Goal: Task Accomplishment & Management: Complete application form

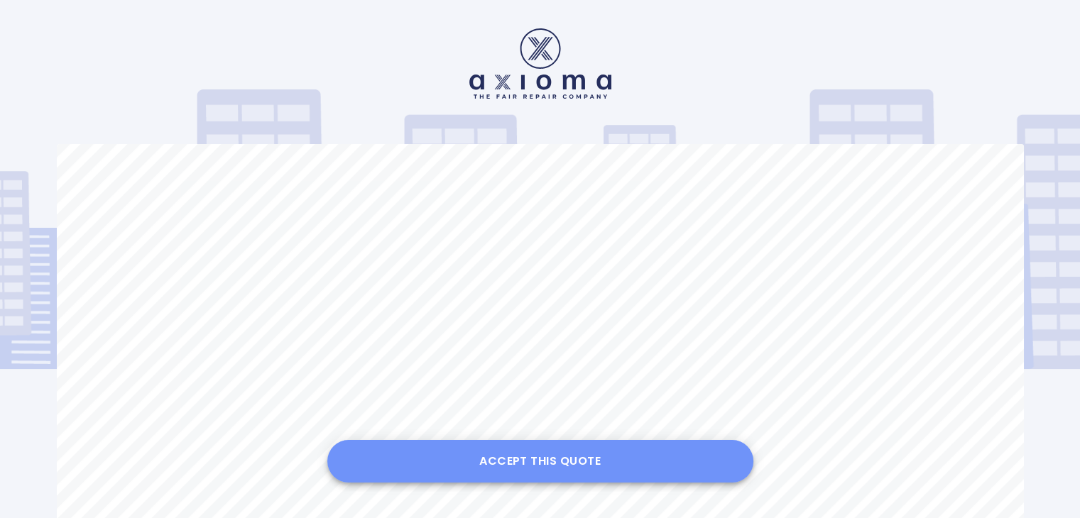
click at [544, 462] on button "Accept this Quote" at bounding box center [540, 461] width 426 height 43
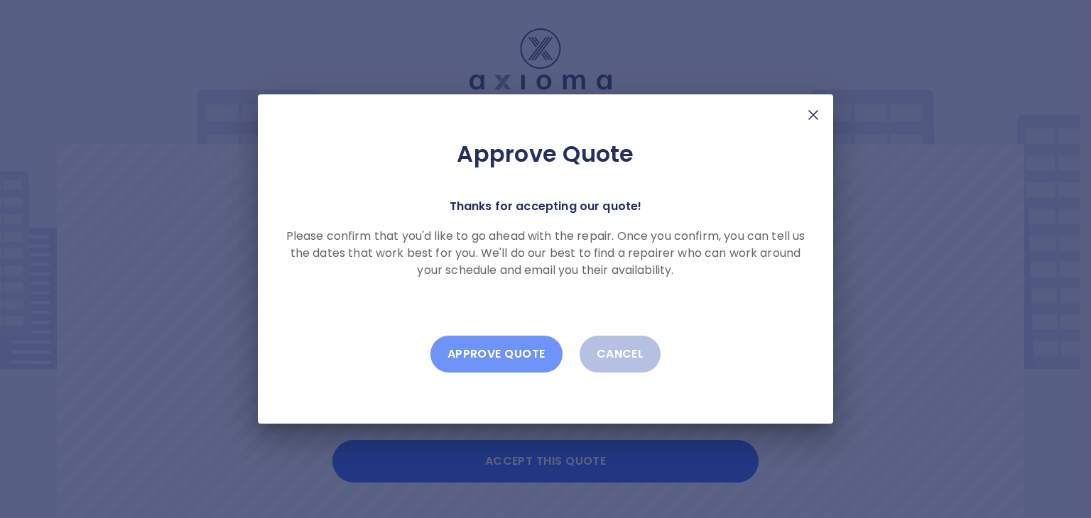
click at [512, 356] on button "Approve Quote" at bounding box center [496, 354] width 132 height 37
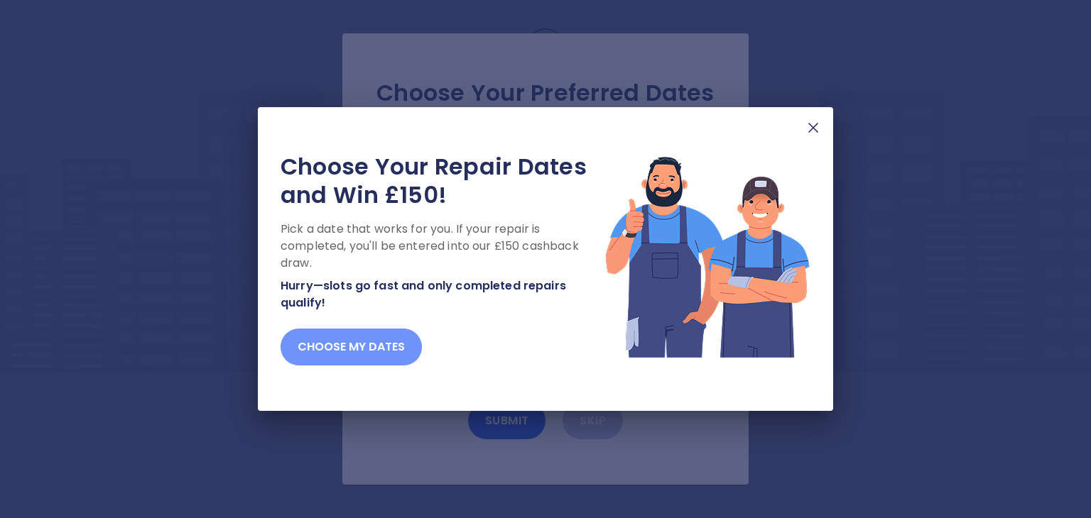
click at [342, 356] on button "Choose my dates" at bounding box center [350, 347] width 141 height 37
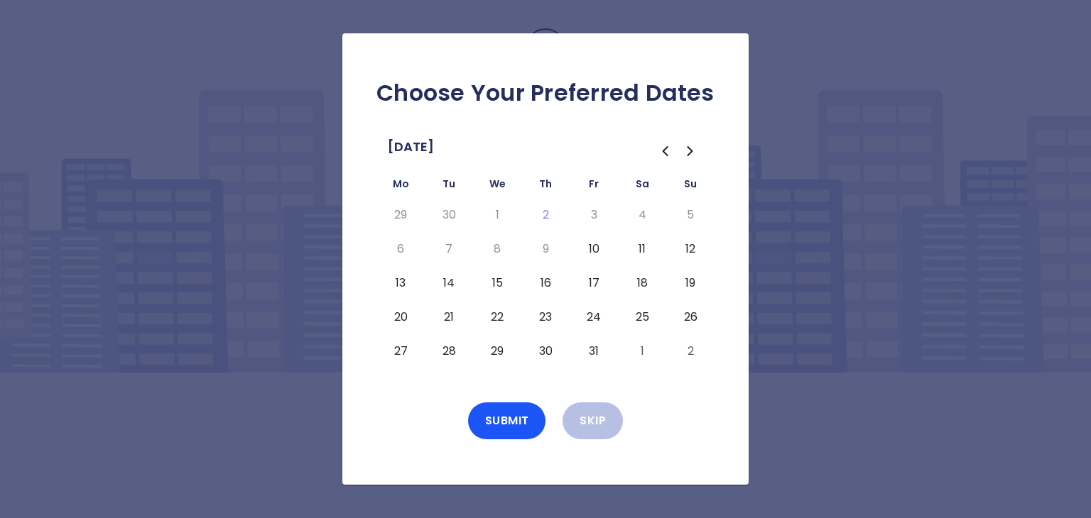
click at [395, 282] on button "13" at bounding box center [401, 283] width 26 height 23
click at [496, 286] on button "15" at bounding box center [497, 283] width 26 height 23
click at [540, 289] on button "16" at bounding box center [546, 283] width 26 height 23
click at [591, 285] on button "17" at bounding box center [594, 283] width 26 height 23
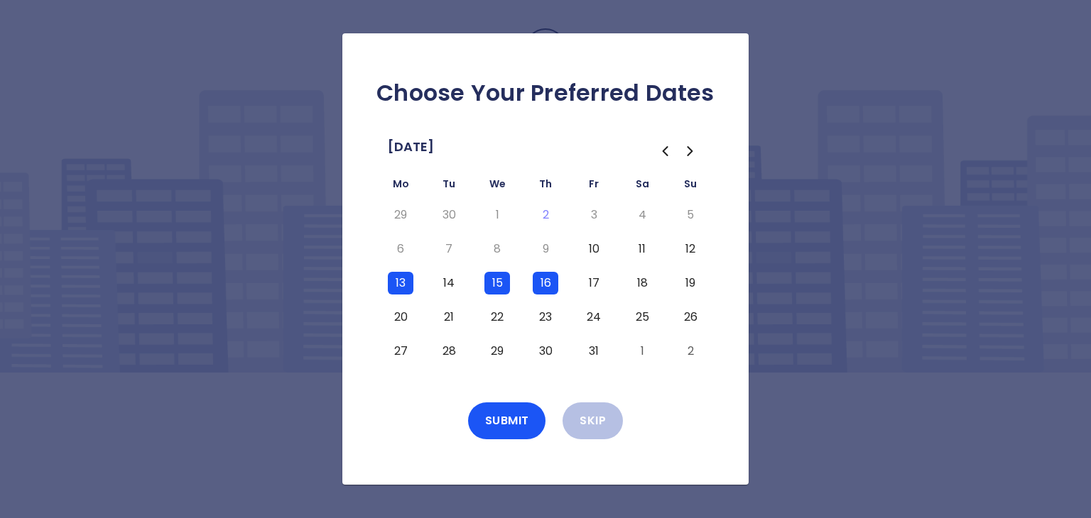
click at [398, 320] on button "20" at bounding box center [401, 317] width 26 height 23
click at [444, 318] on button "21" at bounding box center [449, 317] width 26 height 23
click at [503, 421] on button "Submit" at bounding box center [507, 421] width 78 height 37
